Goal: Transaction & Acquisition: Purchase product/service

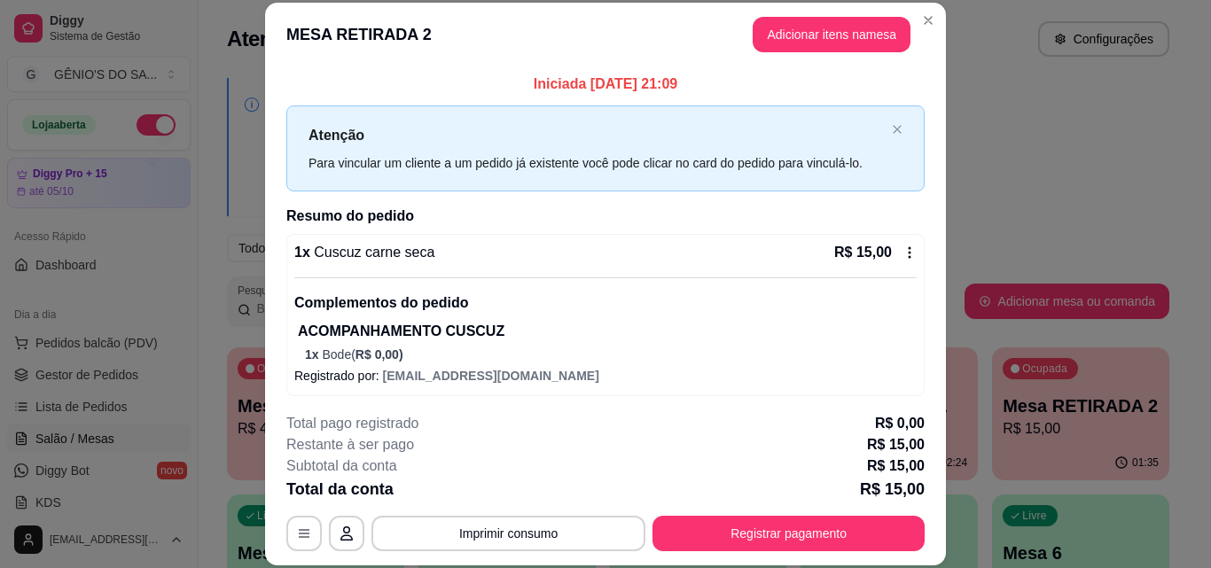
scroll to position [266, 0]
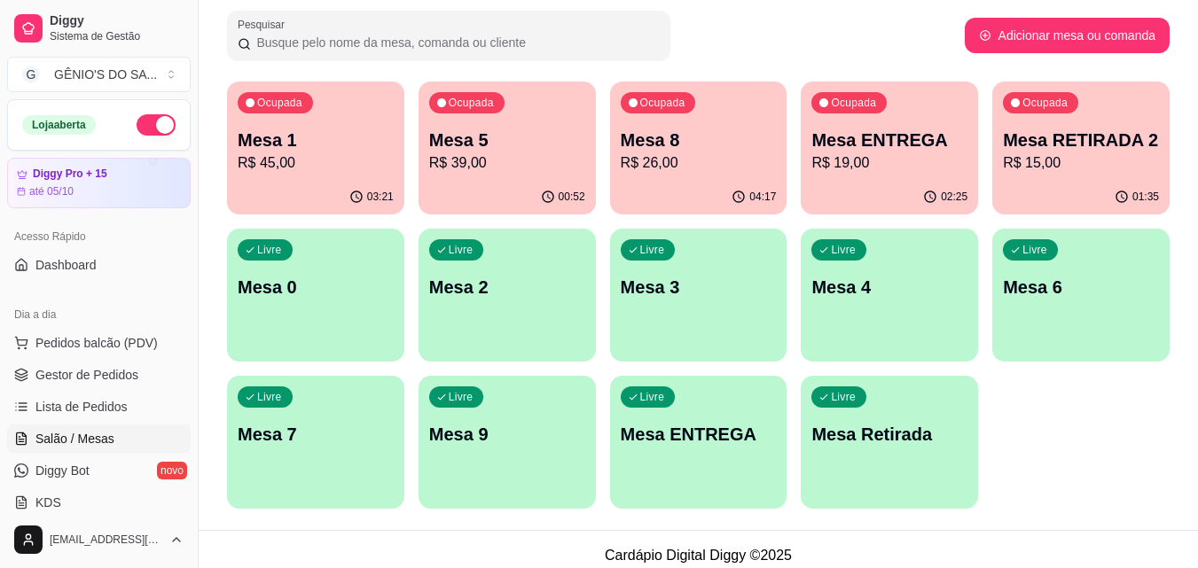
click at [741, 309] on div "Livre Mesa 3" at bounding box center [698, 285] width 177 height 112
click at [514, 266] on div "Livre Mesa 2" at bounding box center [507, 284] width 172 height 108
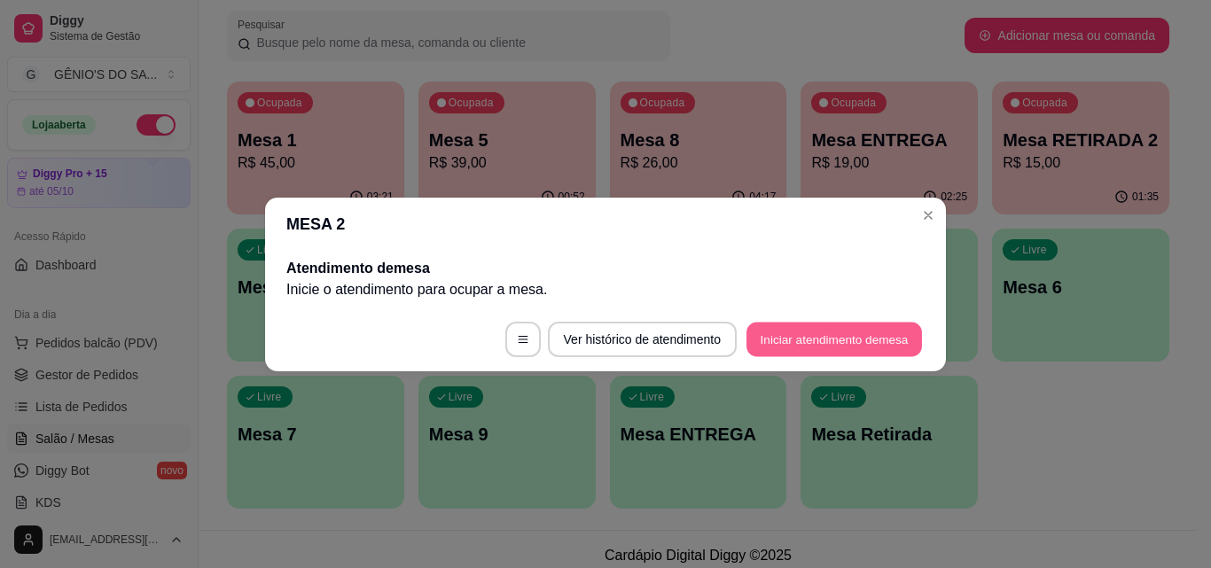
click at [750, 332] on button "Iniciar atendimento de mesa" at bounding box center [834, 339] width 176 height 35
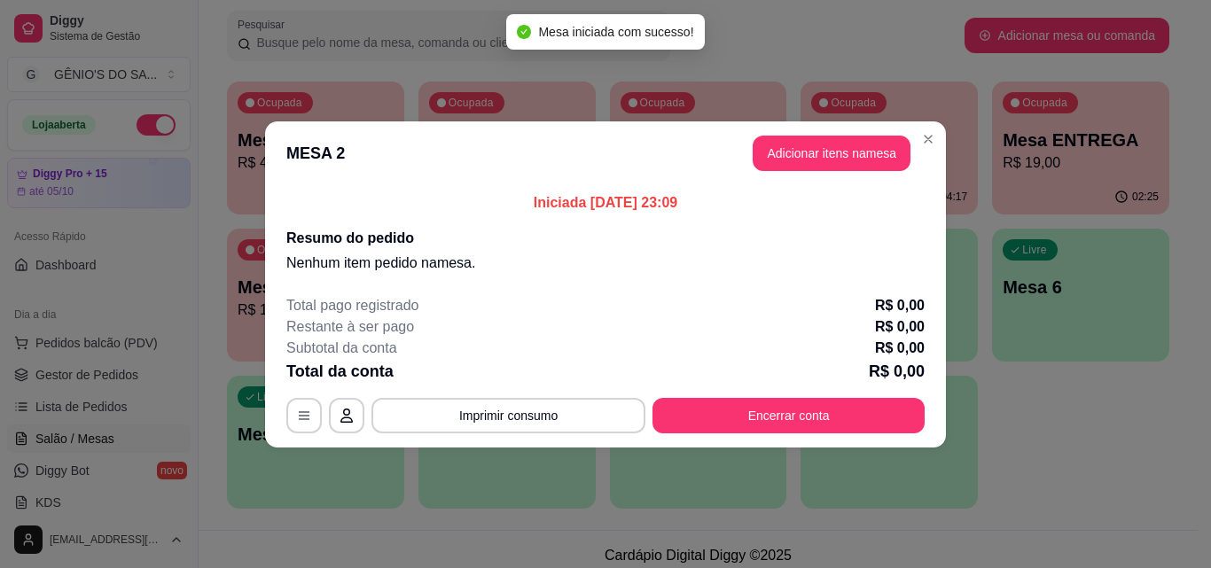
click at [412, 246] on h2 "Resumo do pedido" at bounding box center [605, 238] width 638 height 21
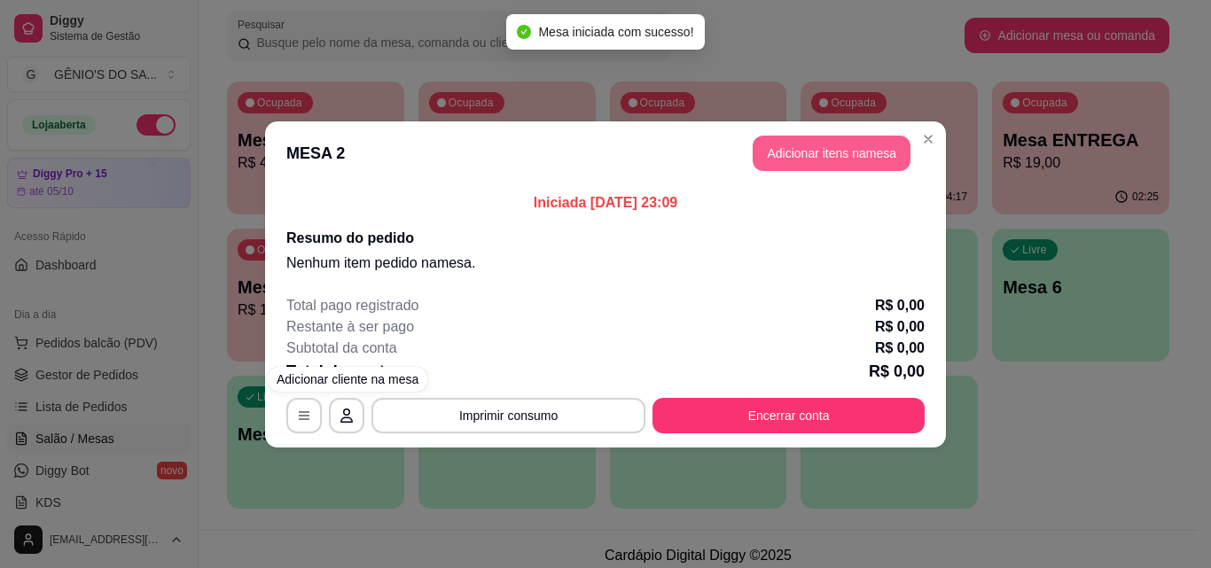
click at [800, 155] on button "Adicionar itens na mesa" at bounding box center [832, 153] width 158 height 35
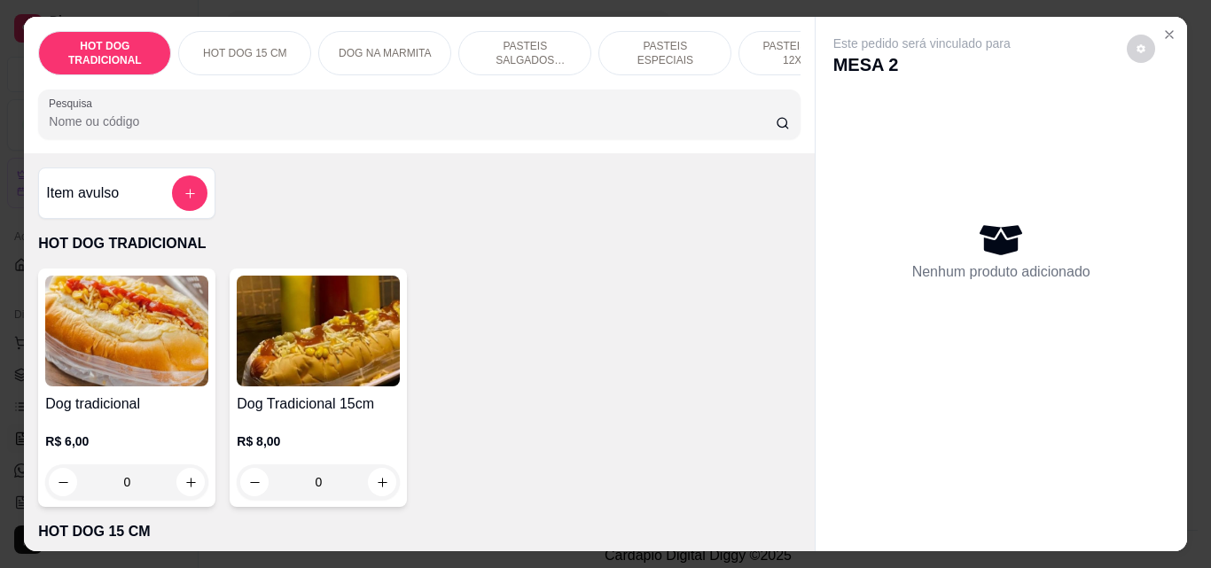
click at [230, 129] on input "Pesquisa" at bounding box center [412, 122] width 727 height 18
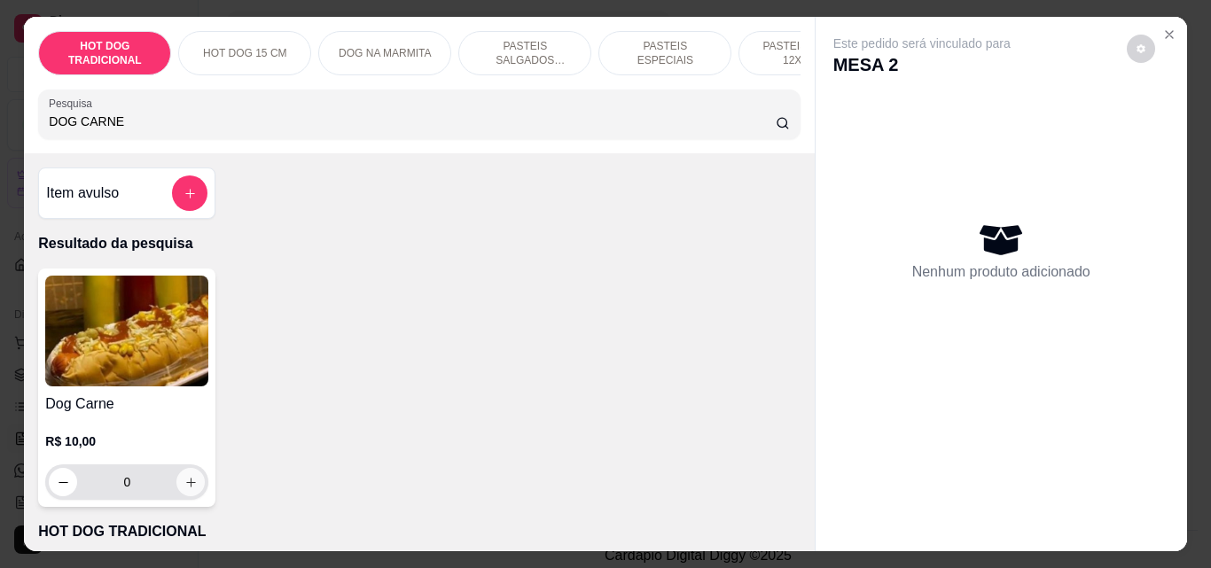
type input "DOG CARNE"
click at [186, 486] on icon "increase-product-quantity" at bounding box center [190, 482] width 13 height 13
type input "1"
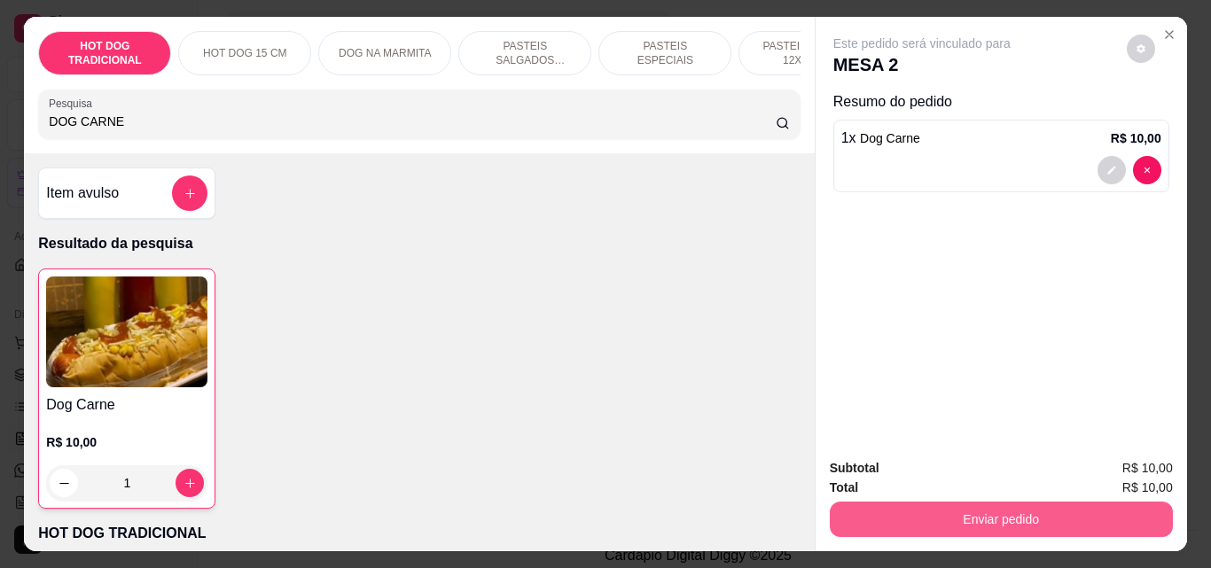
click at [890, 512] on button "Enviar pedido" at bounding box center [1001, 519] width 343 height 35
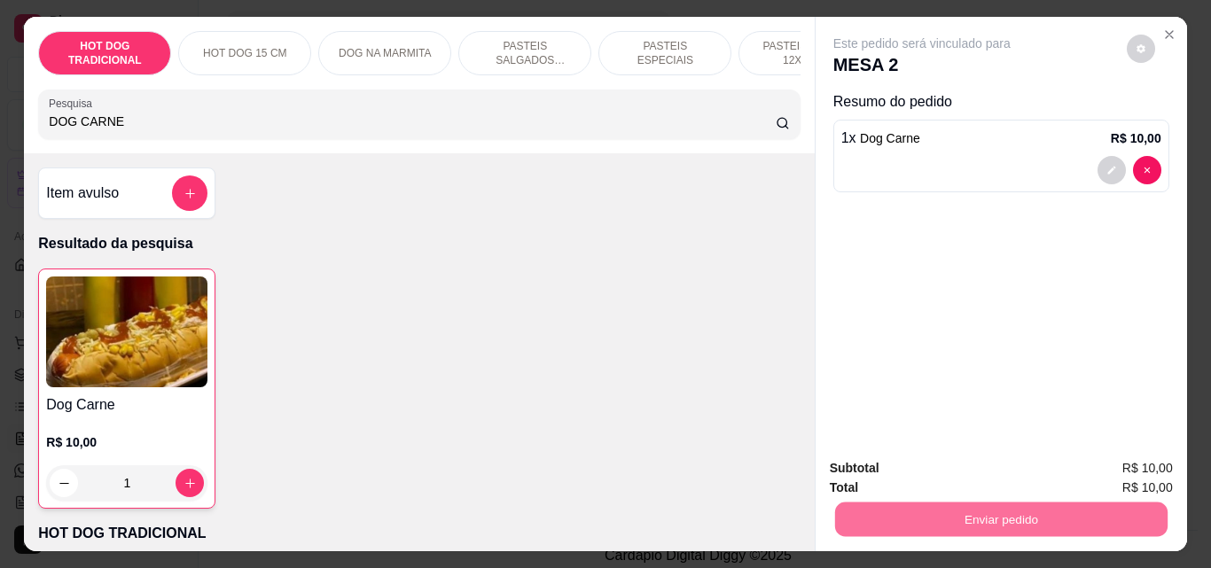
click at [923, 355] on div "Este pedido será vinculado para MESA 2 Resumo do pedido 1 x Dog Carne R$ 10,00" at bounding box center [1001, 230] width 371 height 427
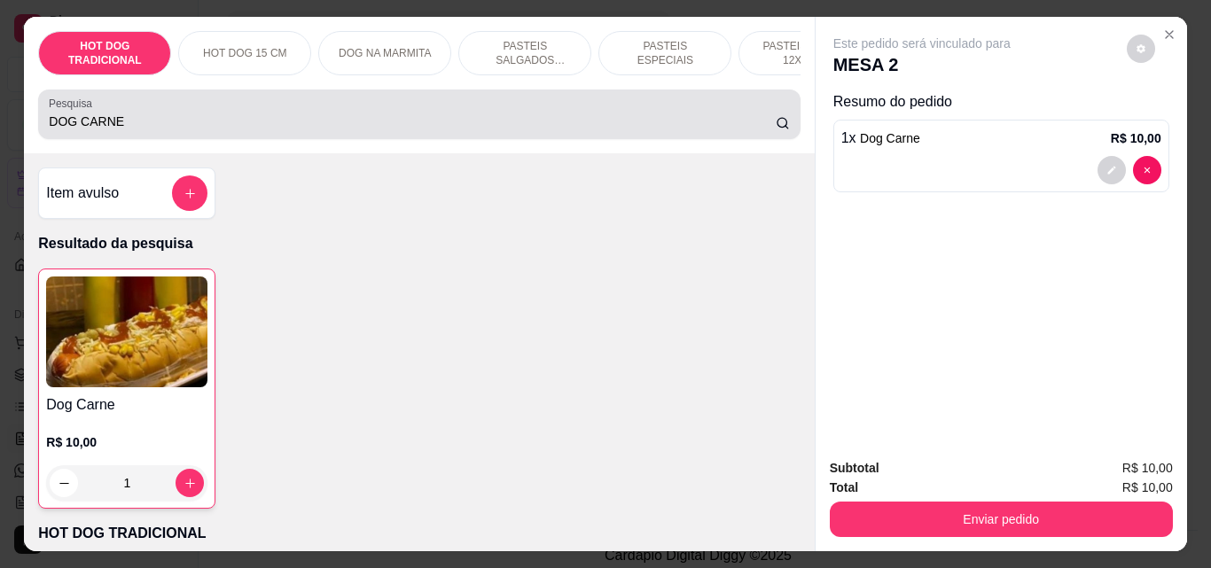
click at [519, 129] on input "DOG CARNE" at bounding box center [412, 122] width 727 height 18
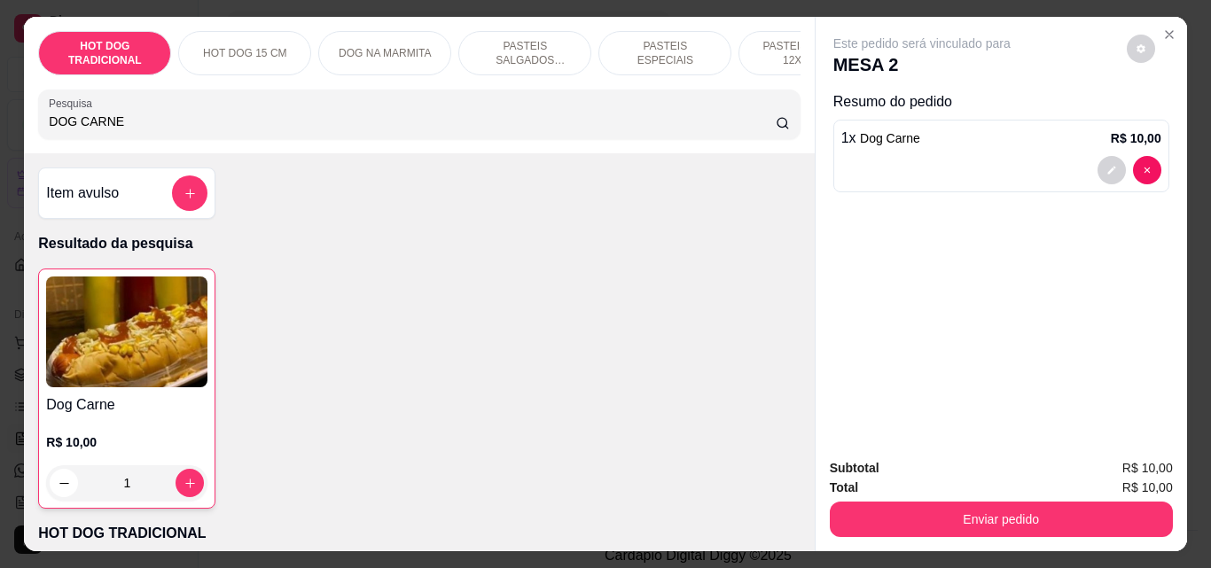
click at [519, 129] on input "DOG CARNE" at bounding box center [412, 122] width 727 height 18
type input "D"
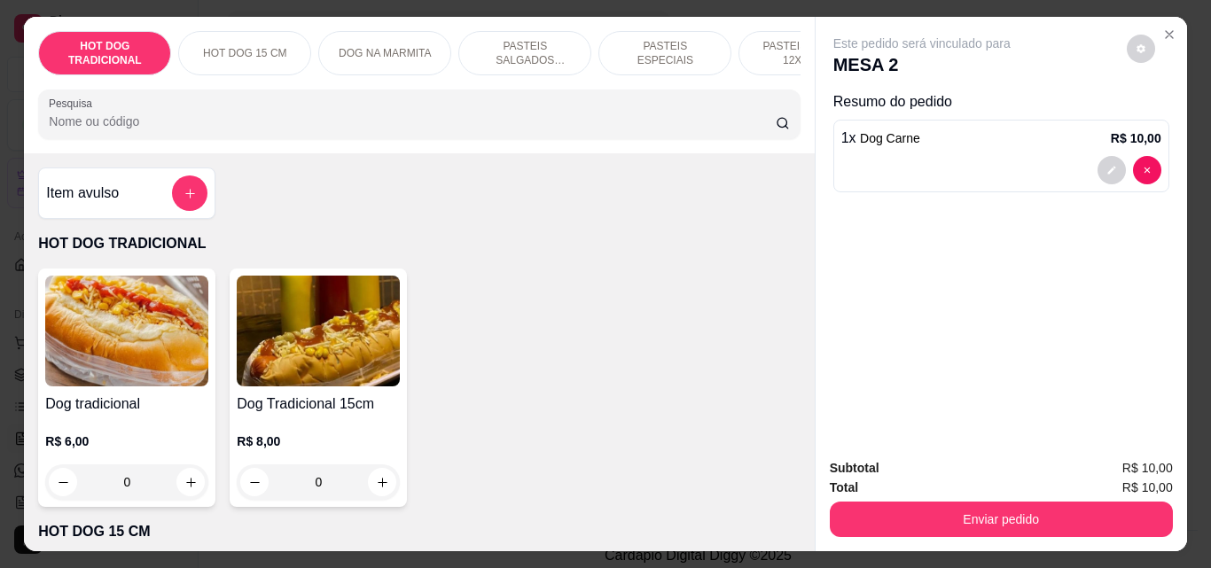
click at [194, 208] on button "add-separate-item" at bounding box center [189, 193] width 35 height 35
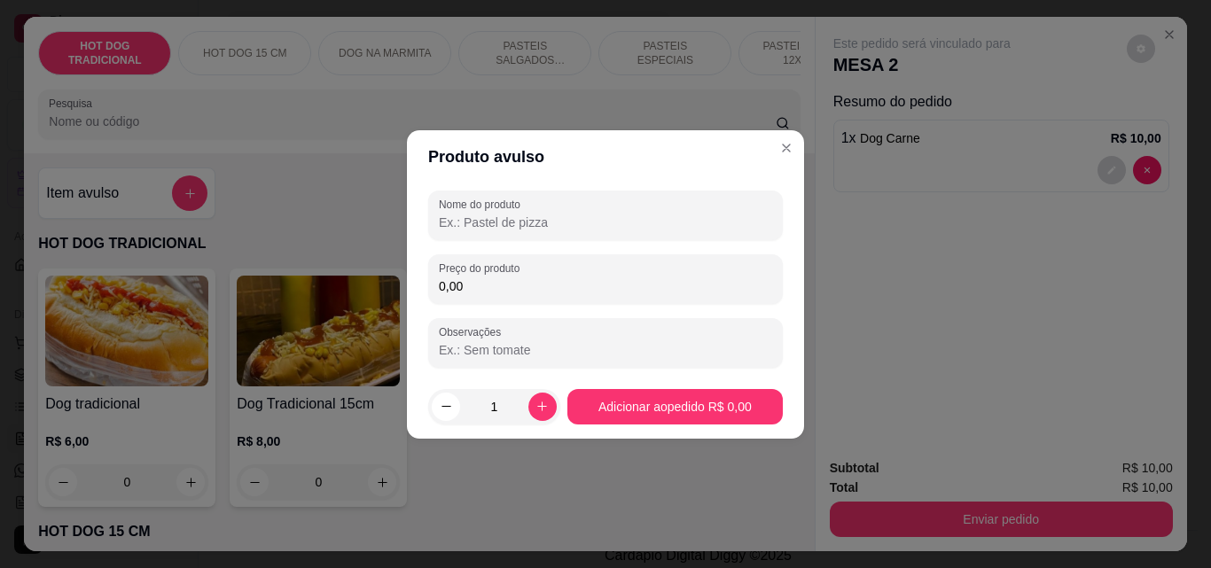
click at [483, 283] on input "0,00" at bounding box center [605, 286] width 333 height 18
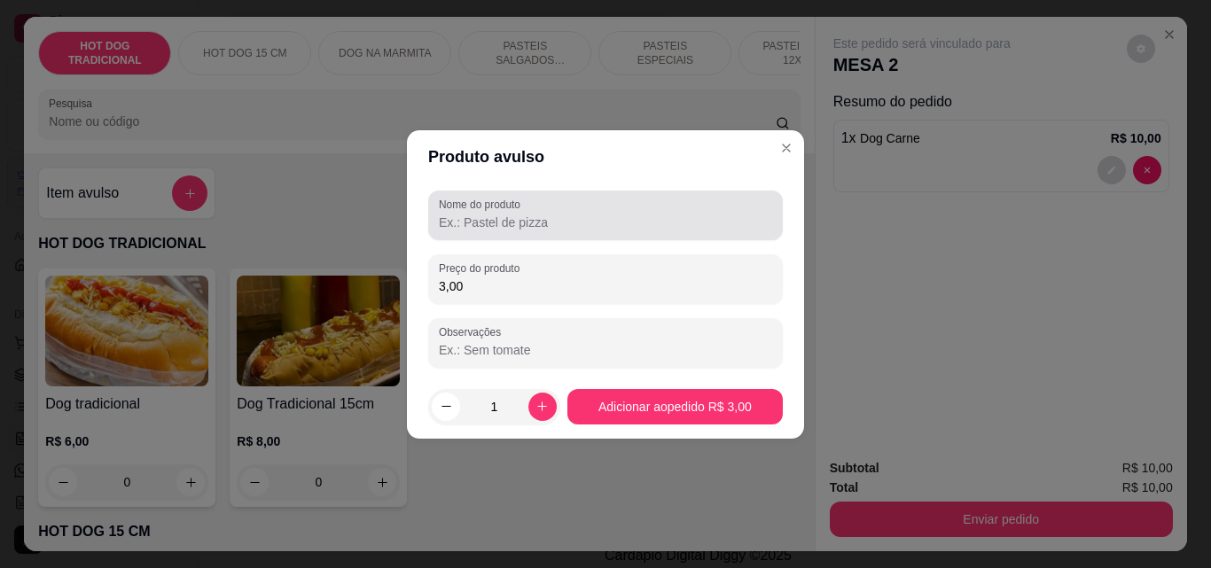
type input "3,00"
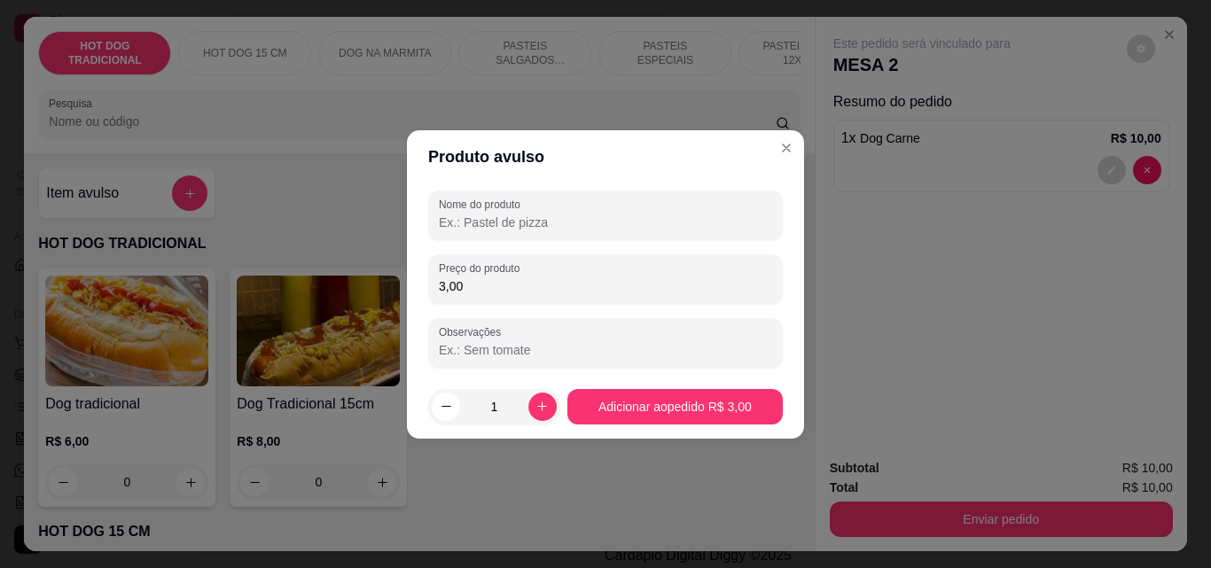
click at [487, 227] on input "Nome do produto" at bounding box center [605, 223] width 333 height 18
type input "a"
type input "c"
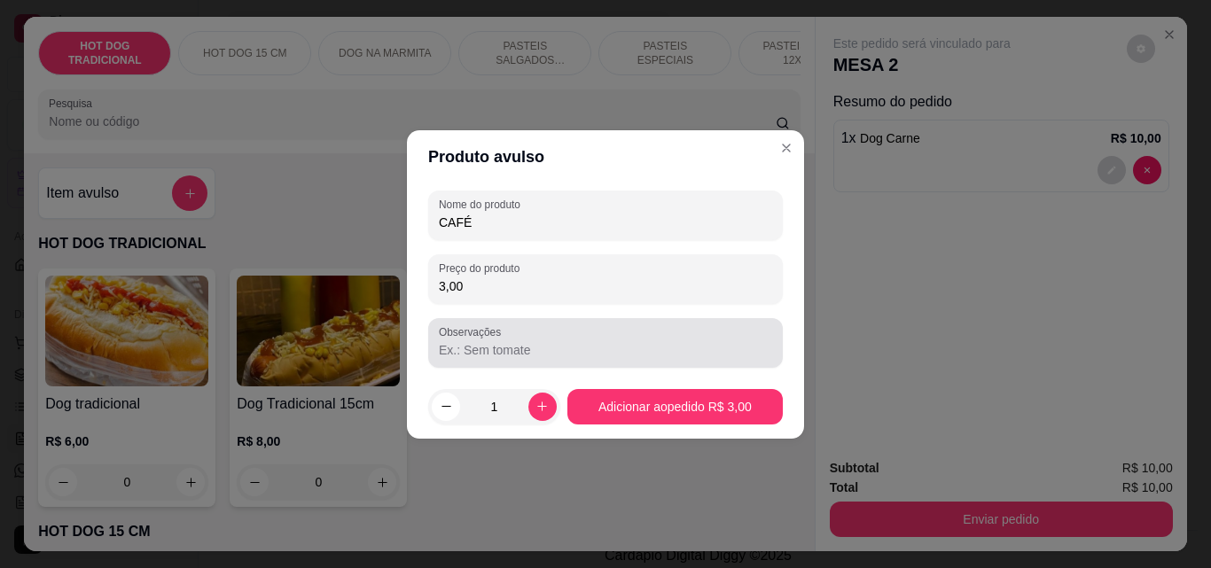
type input "CAFÉ"
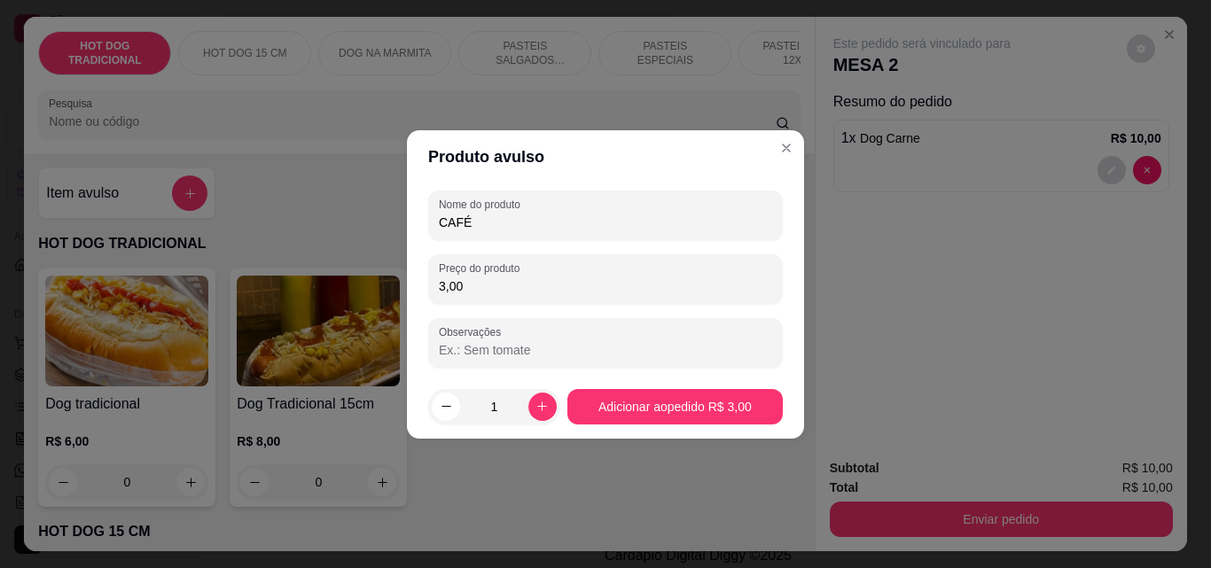
click at [496, 356] on input "Observações" at bounding box center [605, 350] width 333 height 18
type input "S"
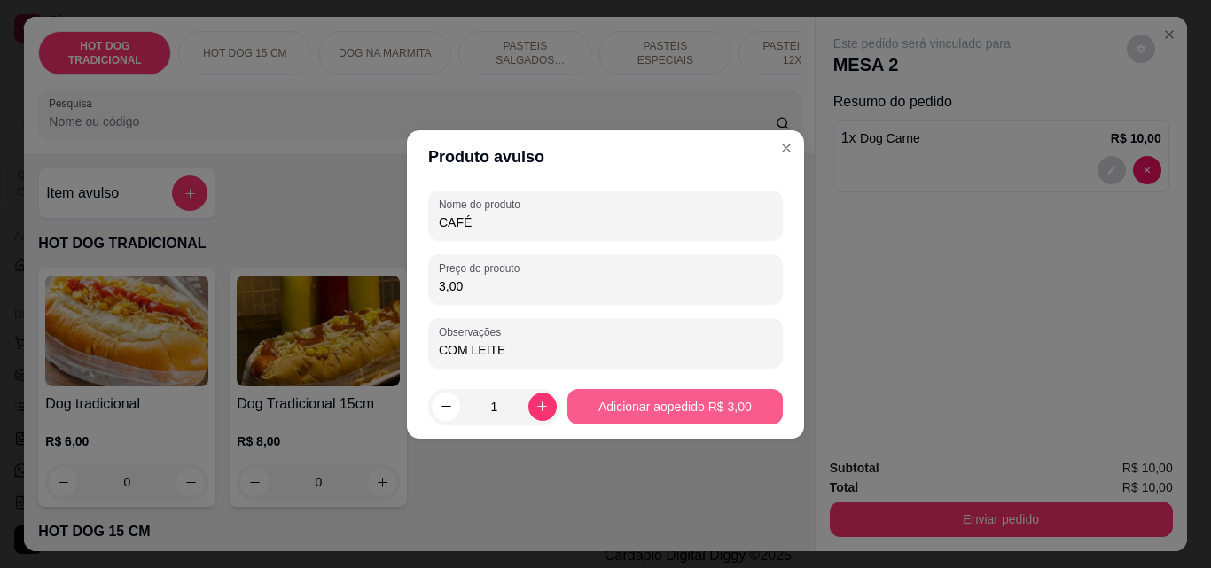
type input "COM LEITE"
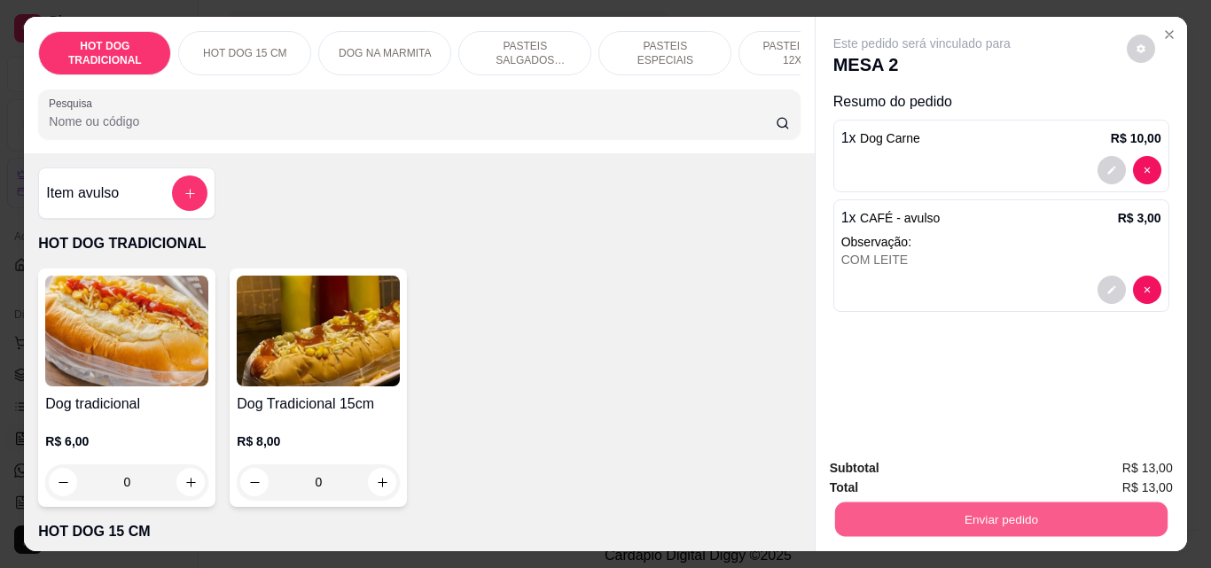
click at [993, 523] on button "Enviar pedido" at bounding box center [1000, 519] width 332 height 35
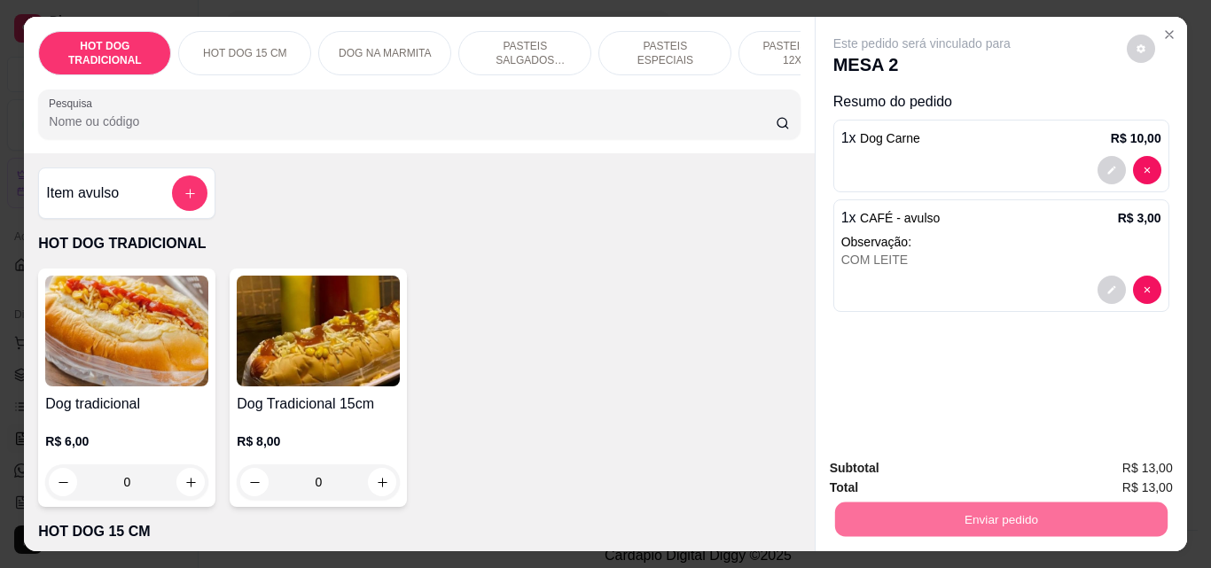
click at [990, 478] on button "Não registrar e enviar pedido" at bounding box center [942, 468] width 179 height 33
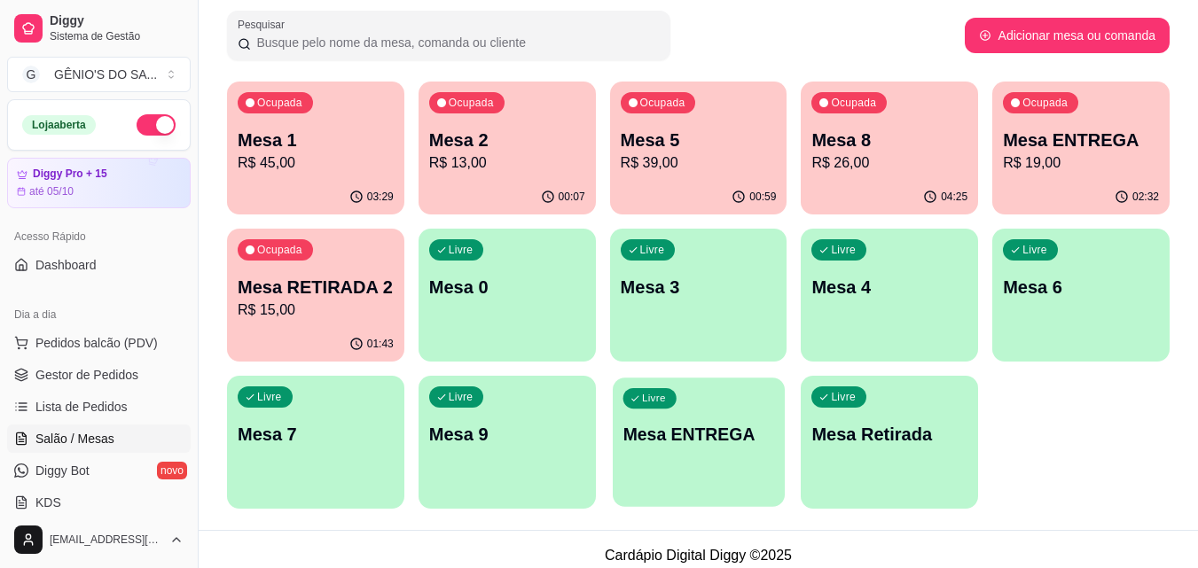
click at [730, 441] on p "Mesa ENTREGA" at bounding box center [698, 435] width 152 height 24
